Goal: Contribute content

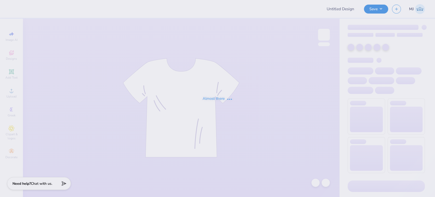
type input "[GEOGRAPHIC_DATA][US_STATE] : [PERSON_NAME] [PERSON_NAME]"
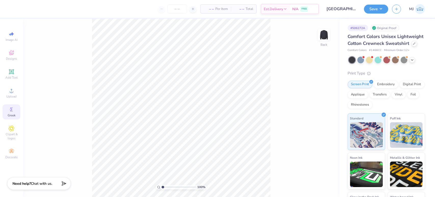
click at [12, 110] on icon at bounding box center [11, 109] width 6 height 6
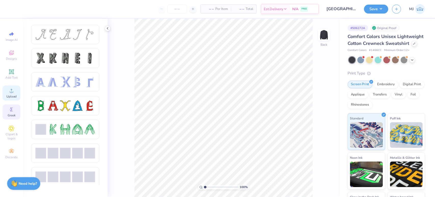
click at [12, 93] on circle at bounding box center [11, 92] width 3 height 3
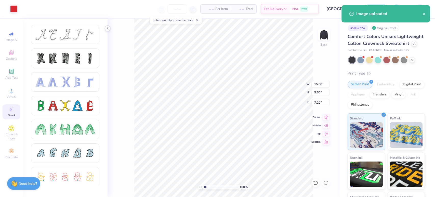
click at [108, 28] on icon at bounding box center [107, 28] width 4 height 4
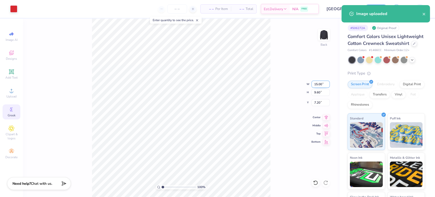
click at [322, 81] on input "15.00" at bounding box center [320, 83] width 18 height 7
click at [321, 82] on input "15.00" at bounding box center [320, 83] width 18 height 7
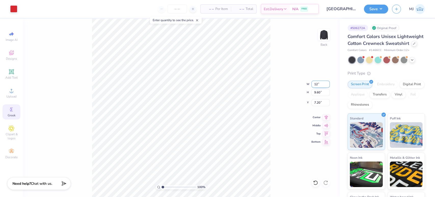
type input "12.00"
type input "7.68"
click at [318, 103] on input "8.16" at bounding box center [320, 102] width 18 height 7
type input "3.00"
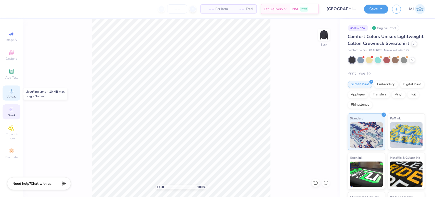
click at [18, 94] on div "Upload" at bounding box center [12, 92] width 18 height 15
click at [10, 93] on circle at bounding box center [11, 92] width 3 height 3
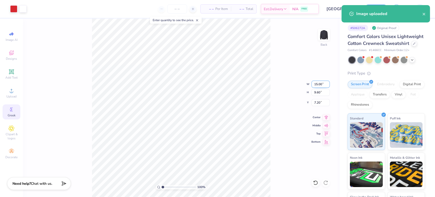
click at [318, 83] on input "15.00" at bounding box center [320, 83] width 18 height 7
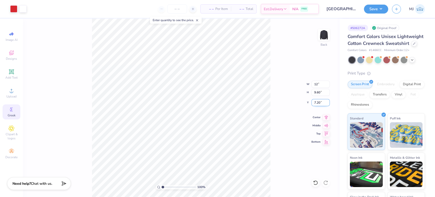
click at [317, 101] on input "7.20" at bounding box center [320, 102] width 18 height 7
type input "12.00"
type input "7.68"
click at [317, 101] on input "8.16" at bounding box center [320, 102] width 18 height 7
click at [324, 116] on icon at bounding box center [325, 116] width 7 height 6
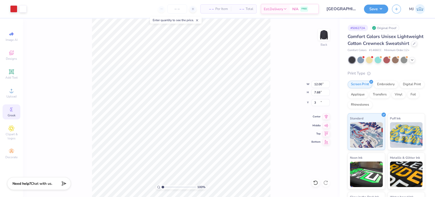
type input "3.00"
drag, startPoint x: 318, startPoint y: 84, endPoint x: 323, endPoint y: 84, distance: 4.3
click at [323, 84] on input "12.00" at bounding box center [320, 83] width 18 height 7
click at [326, 114] on icon at bounding box center [325, 116] width 7 height 6
type input "12.50"
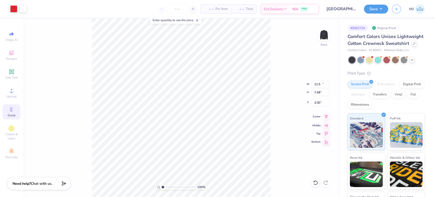
type input "8.00"
click at [313, 102] on input "2.84" at bounding box center [320, 102] width 18 height 7
type input "3.00"
click at [325, 117] on icon at bounding box center [325, 116] width 3 height 4
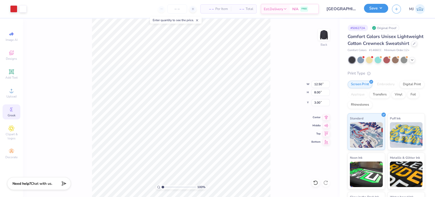
click at [382, 8] on button "Save" at bounding box center [376, 8] width 24 height 9
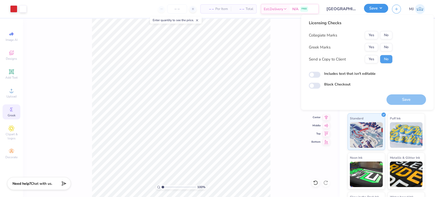
click at [381, 10] on button "Save" at bounding box center [376, 8] width 24 height 9
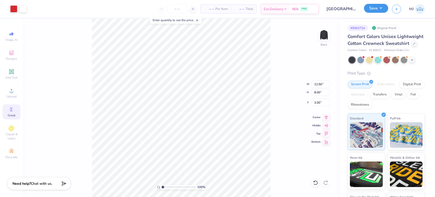
click at [377, 9] on button "Save" at bounding box center [376, 8] width 24 height 9
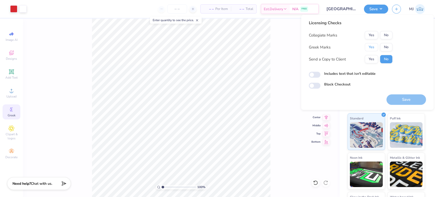
drag, startPoint x: 369, startPoint y: 47, endPoint x: 381, endPoint y: 39, distance: 14.0
click at [370, 47] on button "Yes" at bounding box center [370, 47] width 13 height 8
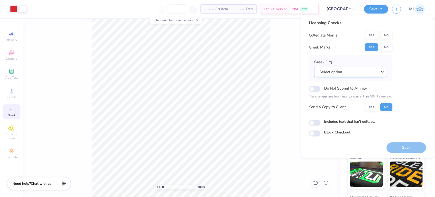
click at [373, 71] on button "Select option" at bounding box center [350, 71] width 73 height 10
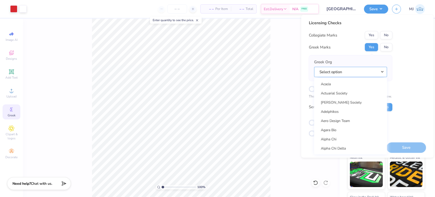
click at [314, 66] on button "Select option" at bounding box center [350, 71] width 73 height 10
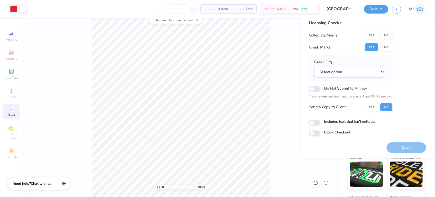
click at [358, 68] on button "Select option" at bounding box center [350, 71] width 73 height 10
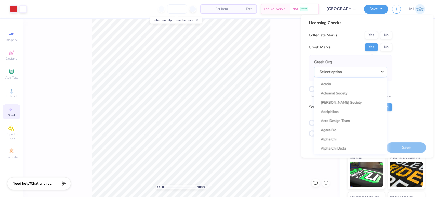
click at [334, 72] on button "Select option" at bounding box center [350, 71] width 73 height 10
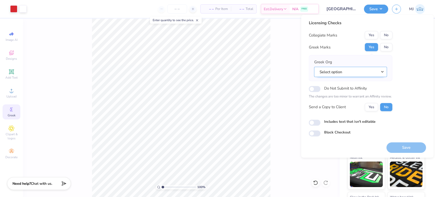
click at [372, 70] on button "Select option" at bounding box center [350, 71] width 73 height 10
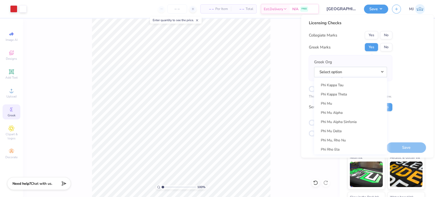
scroll to position [2740, 0]
click at [339, 81] on link "Phi Kappa Tau" at bounding box center [350, 84] width 69 height 8
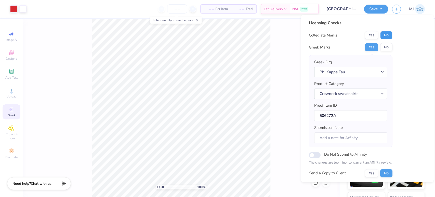
click at [385, 36] on button "No" at bounding box center [386, 35] width 12 height 8
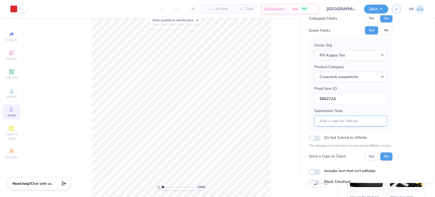
scroll to position [0, 0]
